Goal: Task Accomplishment & Management: Use online tool/utility

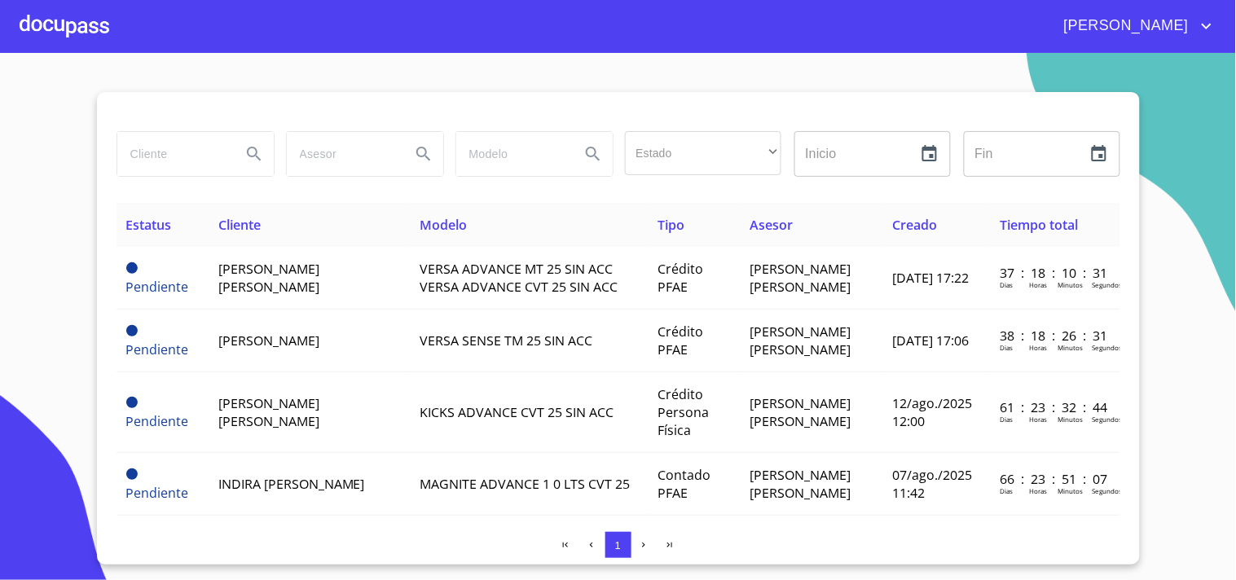
click at [78, 21] on div at bounding box center [65, 26] width 90 height 52
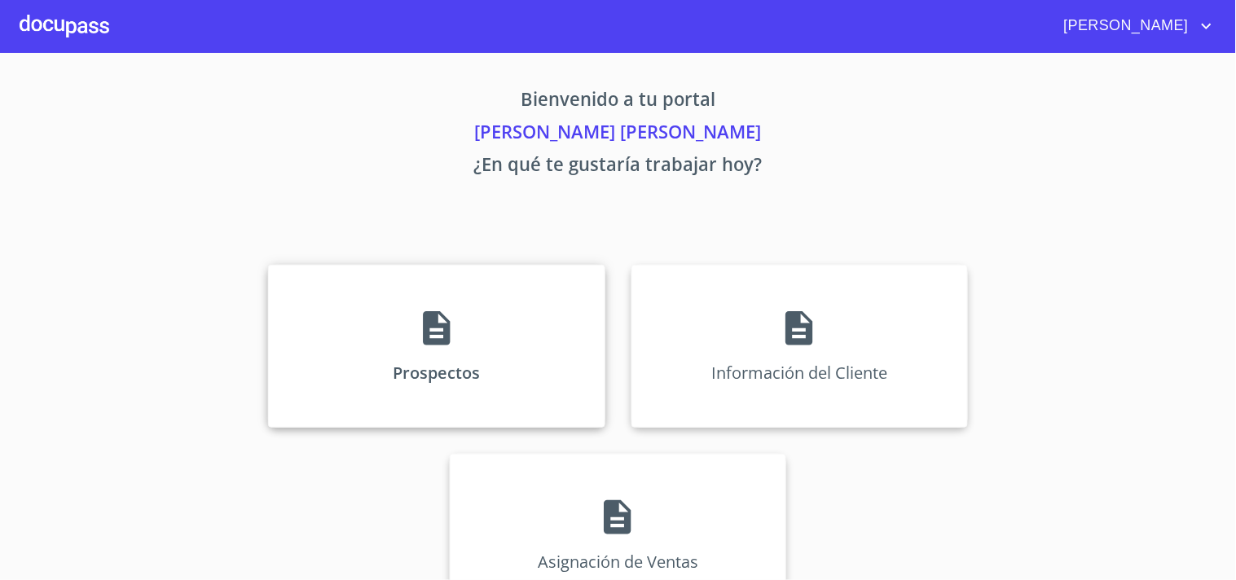
click at [328, 336] on div "Prospectos" at bounding box center [436, 346] width 337 height 163
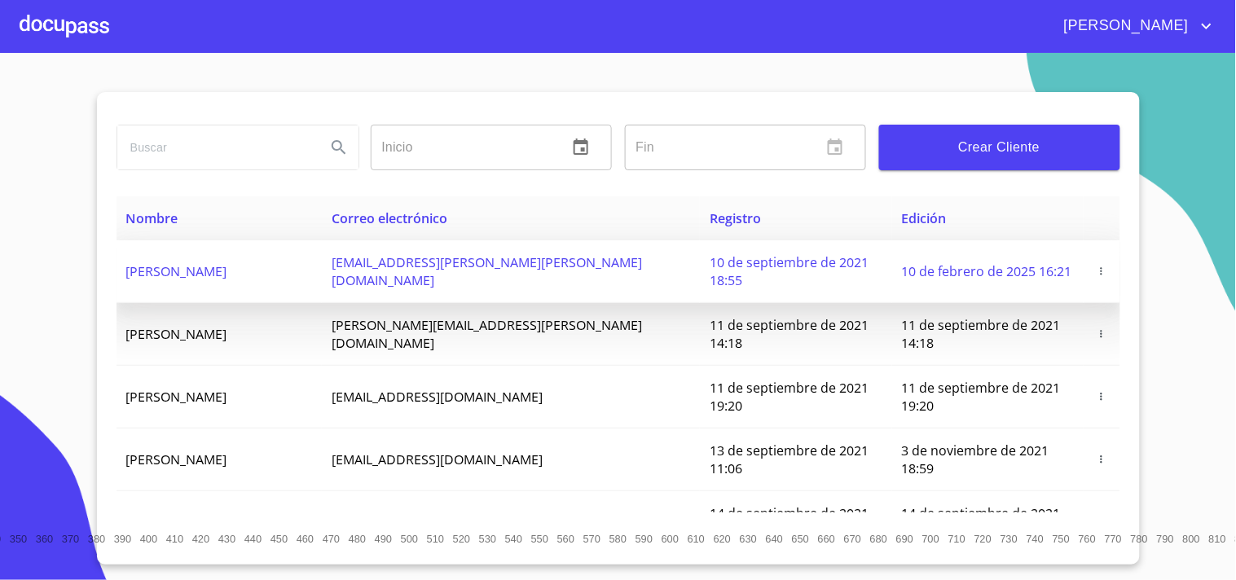
click at [1096, 266] on icon "button" at bounding box center [1101, 271] width 11 height 11
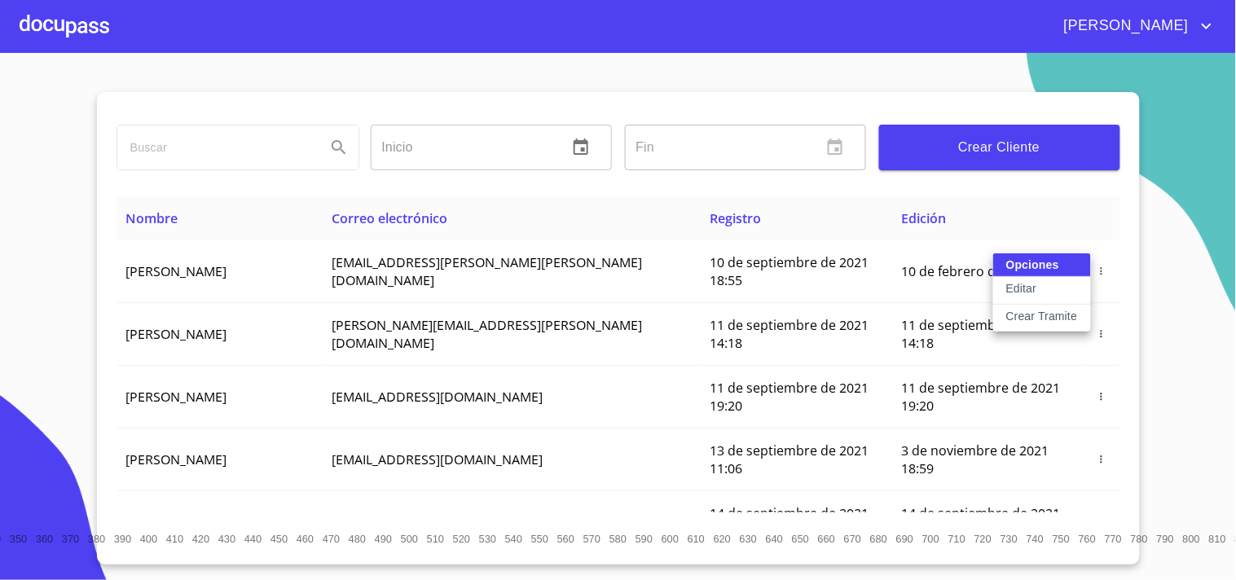
click at [1014, 262] on div "Opciones Editar Crear Tramite" at bounding box center [1042, 292] width 98 height 78
click at [1045, 258] on div "Opciones Editar Crear Tramite" at bounding box center [1042, 292] width 98 height 78
click at [943, 205] on div at bounding box center [618, 290] width 1236 height 580
